Goal: Task Accomplishment & Management: Manage account settings

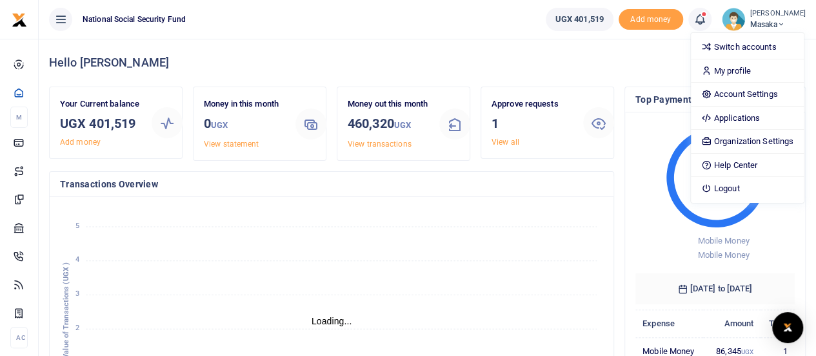
click at [745, 98] on link "Account Settings" at bounding box center [747, 94] width 113 height 18
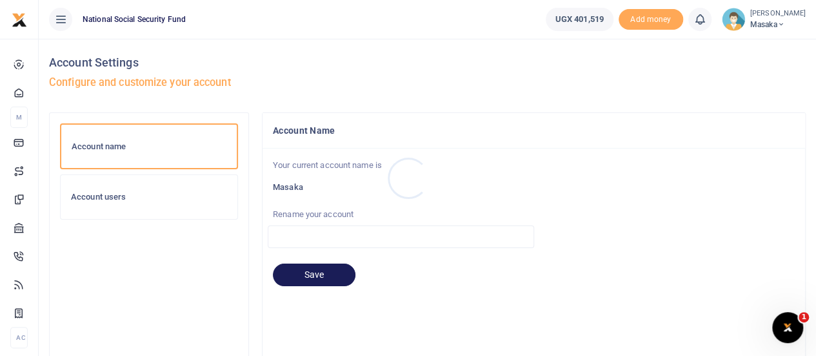
click at [97, 197] on div at bounding box center [408, 178] width 816 height 356
click at [97, 192] on h6 "Account users" at bounding box center [149, 197] width 156 height 10
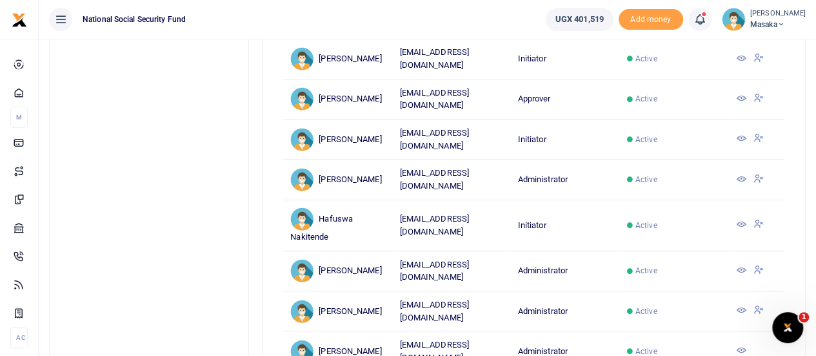
scroll to position [129, 0]
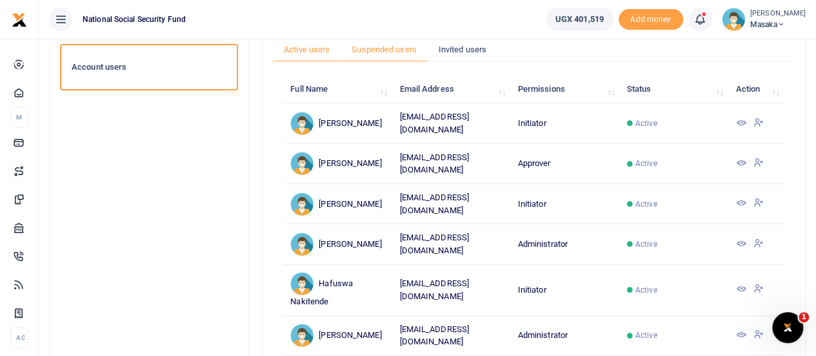
click at [386, 52] on link "Suspended users" at bounding box center [384, 49] width 87 height 25
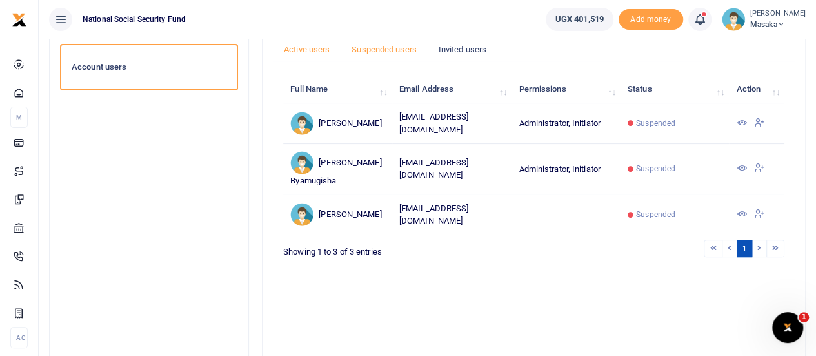
click at [310, 51] on link "Active users" at bounding box center [307, 49] width 68 height 25
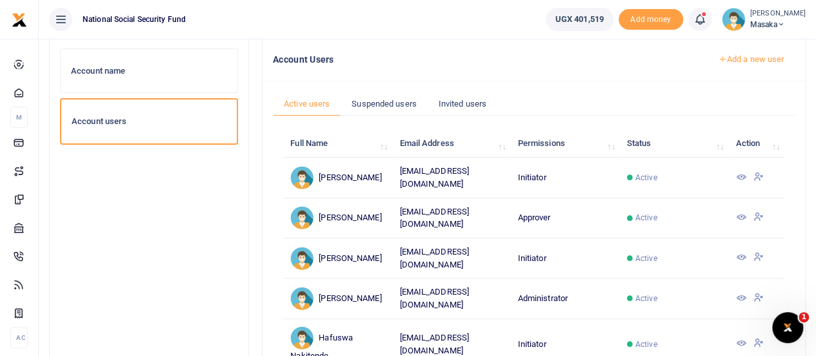
scroll to position [0, 0]
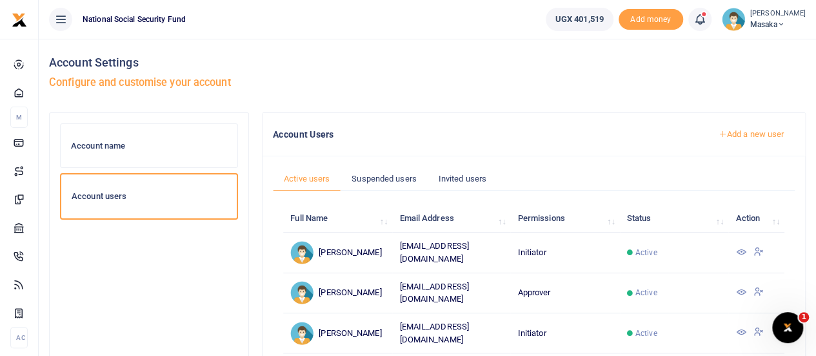
click at [728, 132] on link "Add a new user" at bounding box center [751, 134] width 88 height 22
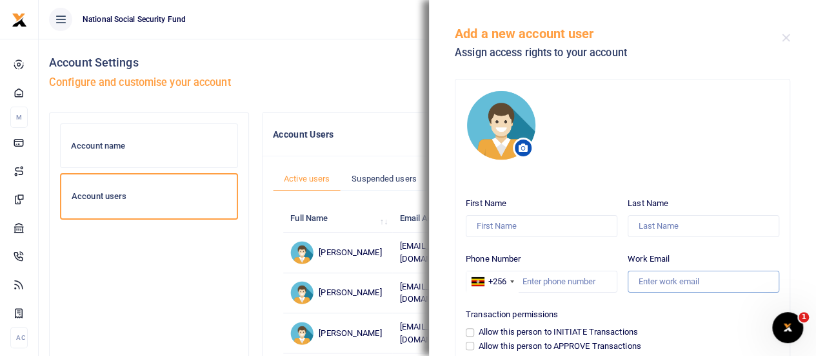
click at [644, 279] on input "Work Email" at bounding box center [704, 281] width 152 height 22
paste input "wmwebaze@nssfug.org"
type input "wmwebaze@nssfug.org"
click at [485, 221] on input "First Name" at bounding box center [542, 226] width 152 height 22
drag, startPoint x: 507, startPoint y: 225, endPoint x: 426, endPoint y: 217, distance: 81.0
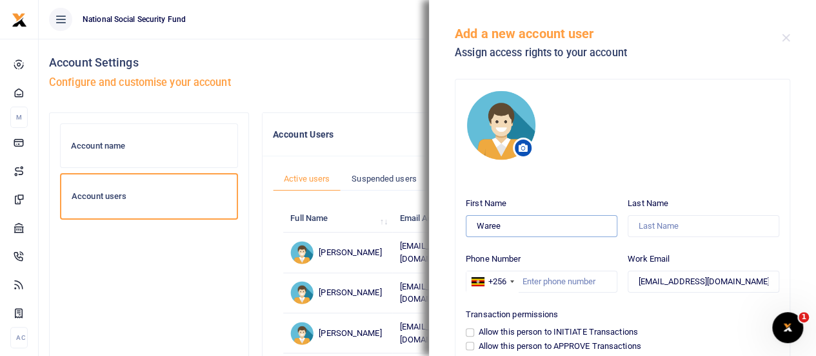
paste input "Warren"
click at [515, 220] on input "Warren" at bounding box center [542, 226] width 152 height 22
paste input "Christopher"
type input "Warren Christopher"
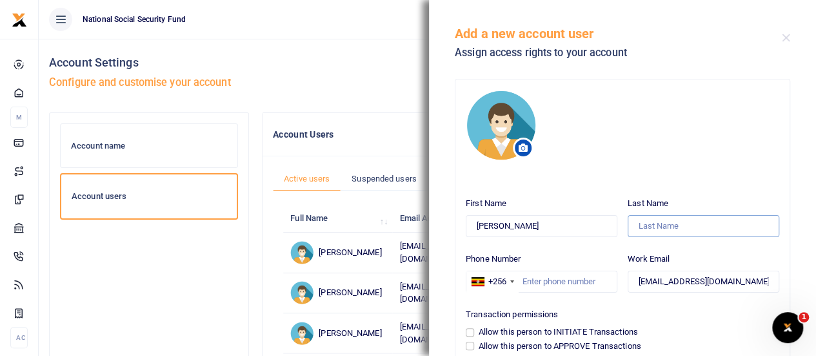
click at [667, 229] on input "Last Name" at bounding box center [704, 226] width 152 height 22
click at [641, 225] on input "Last Name" at bounding box center [704, 226] width 152 height 22
paste input "Mwebaze"
type input "Mwebaze"
click at [525, 275] on input "Phone Number" at bounding box center [542, 281] width 152 height 22
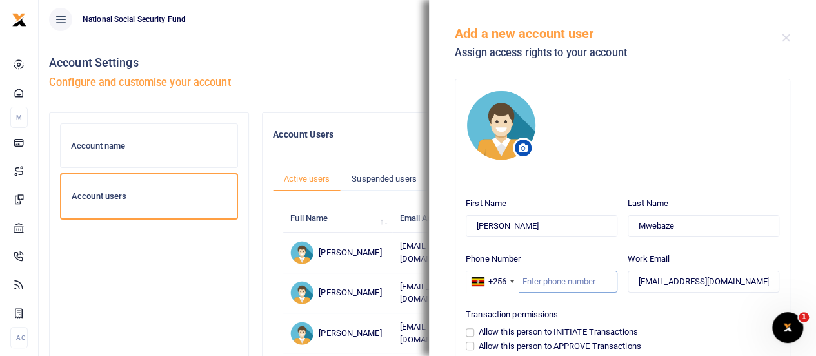
paste input "0704093227"
click at [526, 283] on input "0704093227" at bounding box center [542, 281] width 152 height 22
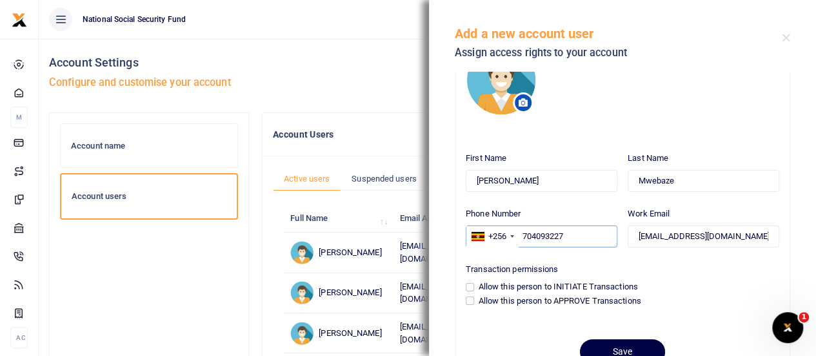
scroll to position [65, 0]
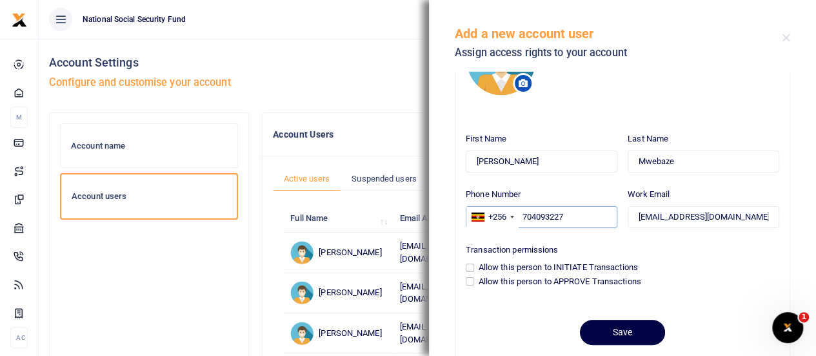
type input "704093227"
click at [472, 283] on input "Allow this person to APPROVE Transactions" at bounding box center [470, 281] width 8 height 8
checkbox input "true"
click at [623, 330] on button "Save" at bounding box center [622, 331] width 85 height 25
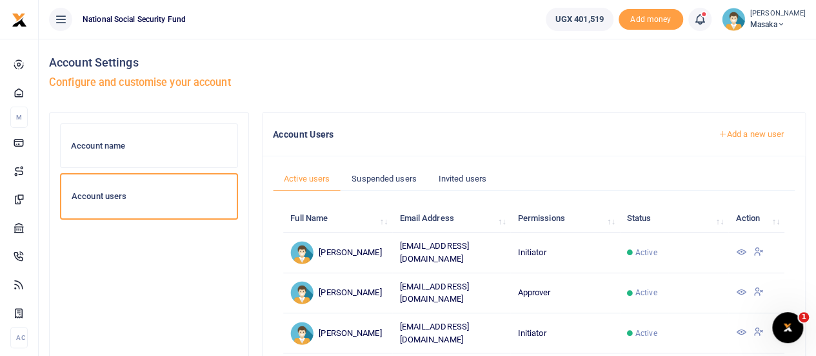
click at [741, 290] on icon at bounding box center [741, 291] width 10 height 10
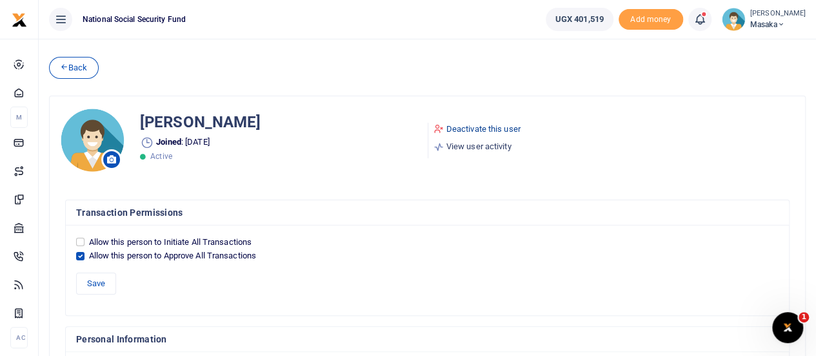
click at [484, 126] on link "Deactivate this user" at bounding box center [477, 129] width 87 height 13
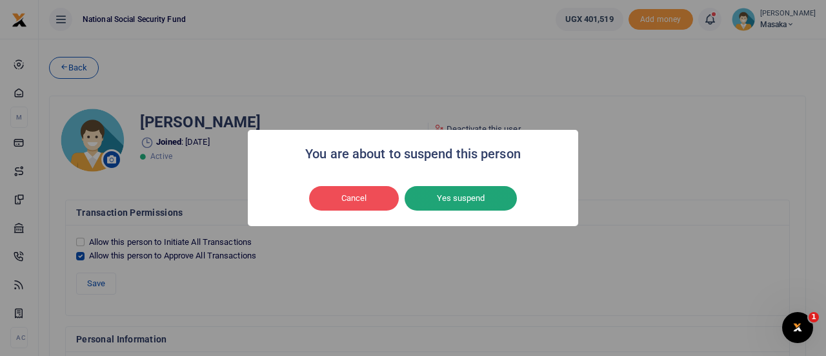
click at [468, 194] on button "Yes suspend" at bounding box center [461, 198] width 112 height 25
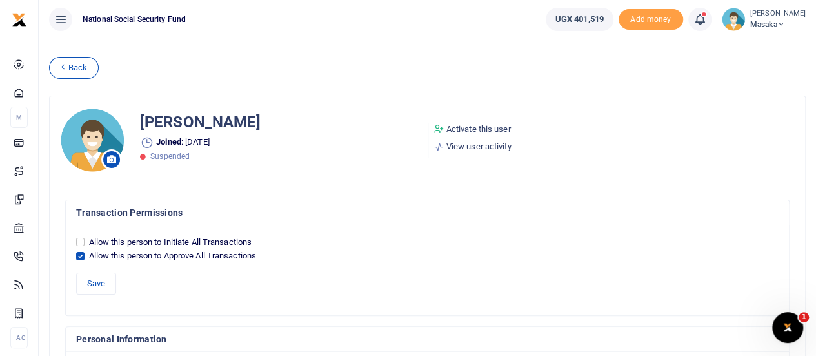
click at [777, 28] on icon at bounding box center [781, 24] width 8 height 9
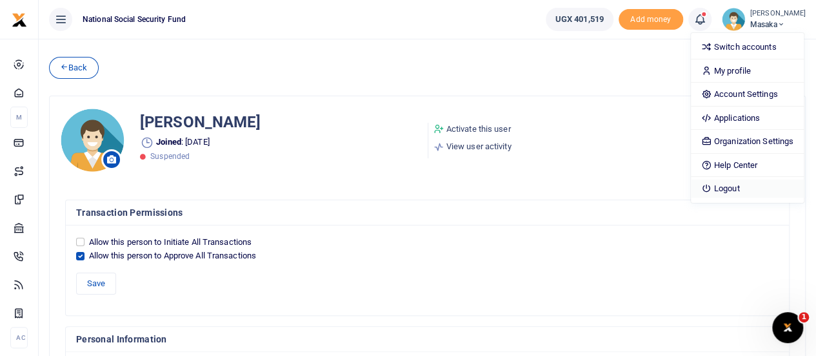
click at [729, 188] on link "Logout" at bounding box center [747, 188] width 113 height 18
